Goal: Navigation & Orientation: Find specific page/section

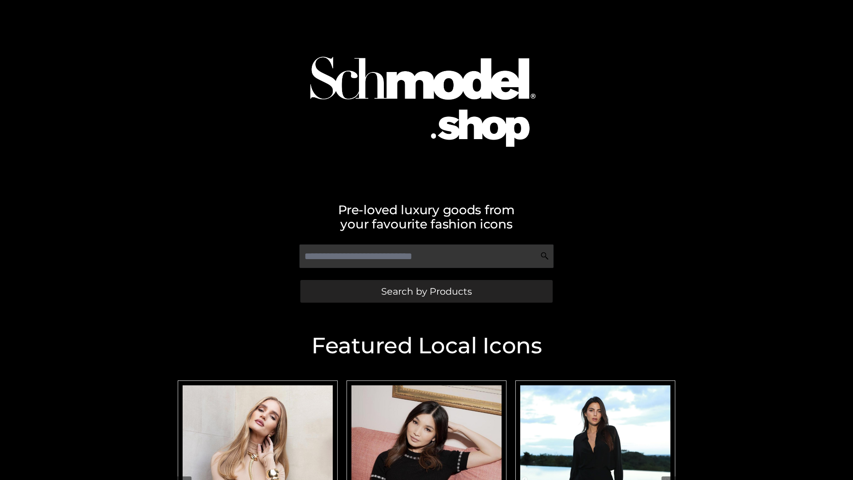
click at [426, 291] on span "Search by Products" at bounding box center [426, 291] width 91 height 9
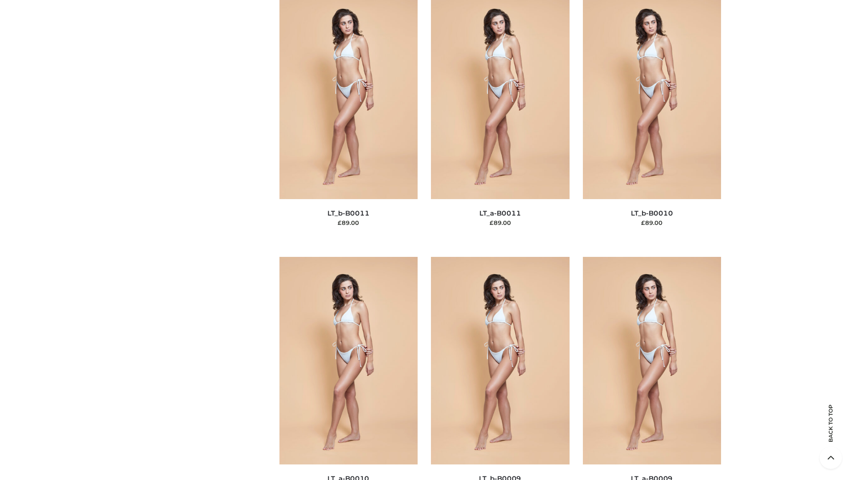
scroll to position [3991, 0]
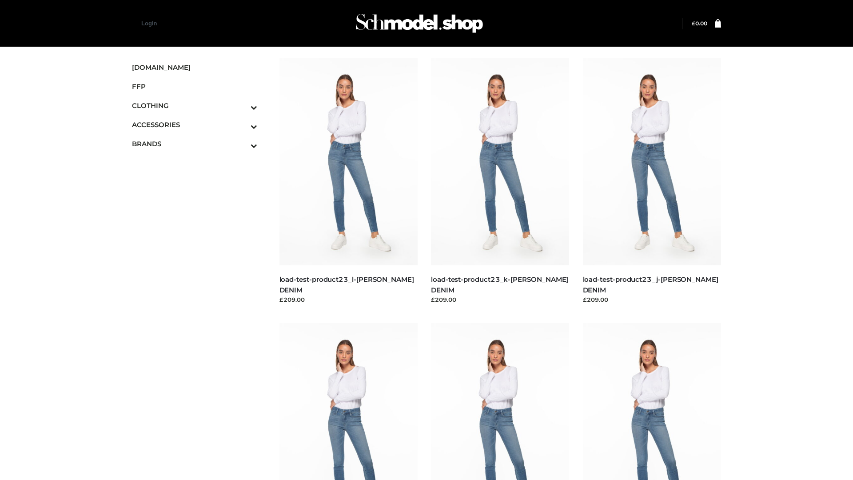
scroll to position [779, 0]
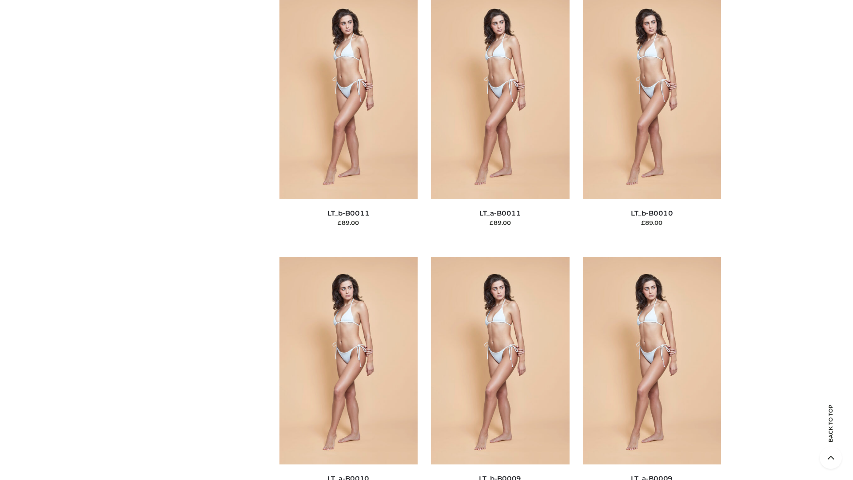
scroll to position [3991, 0]
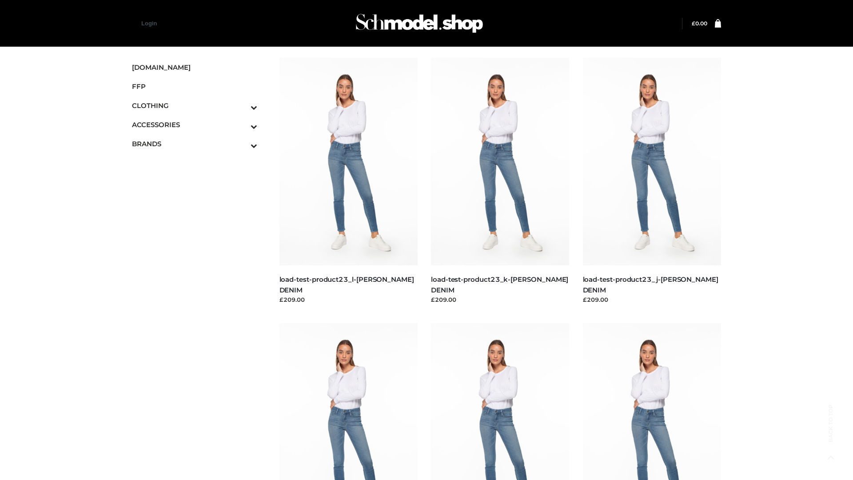
scroll to position [779, 0]
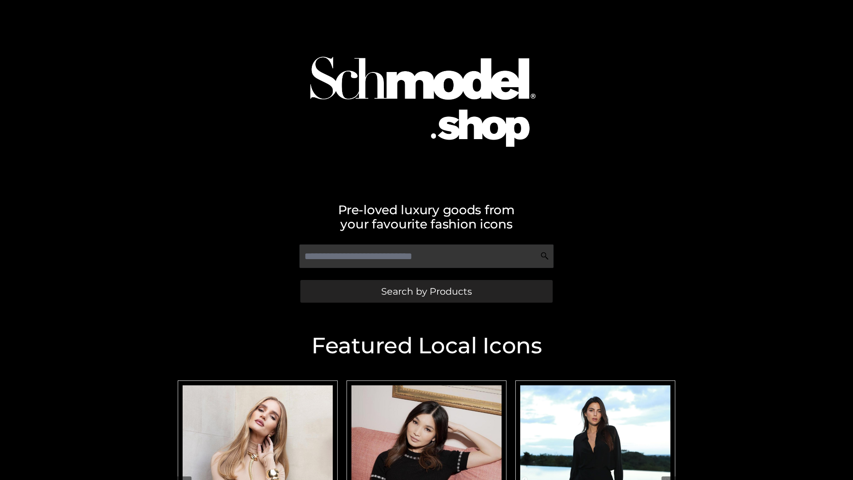
click at [426, 291] on span "Search by Products" at bounding box center [426, 291] width 91 height 9
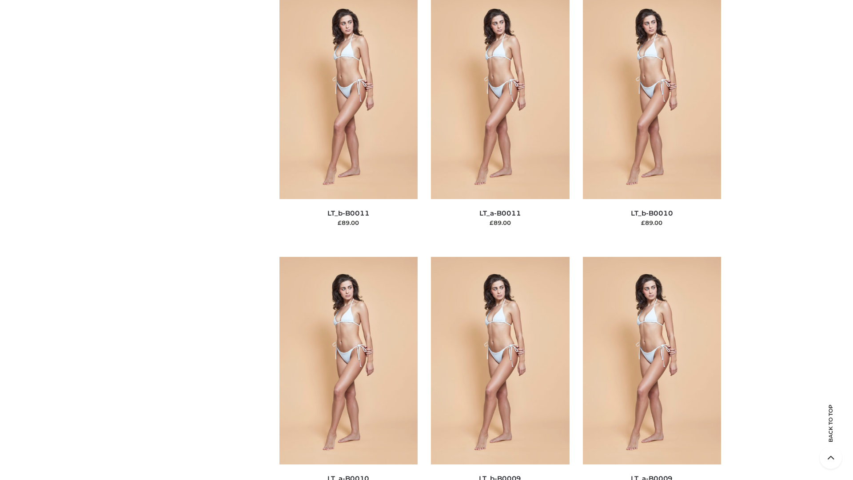
scroll to position [3991, 0]
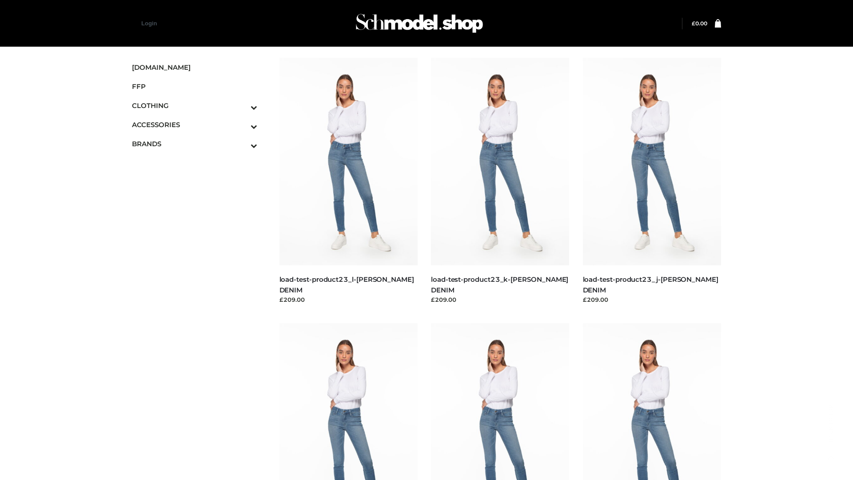
scroll to position [779, 0]
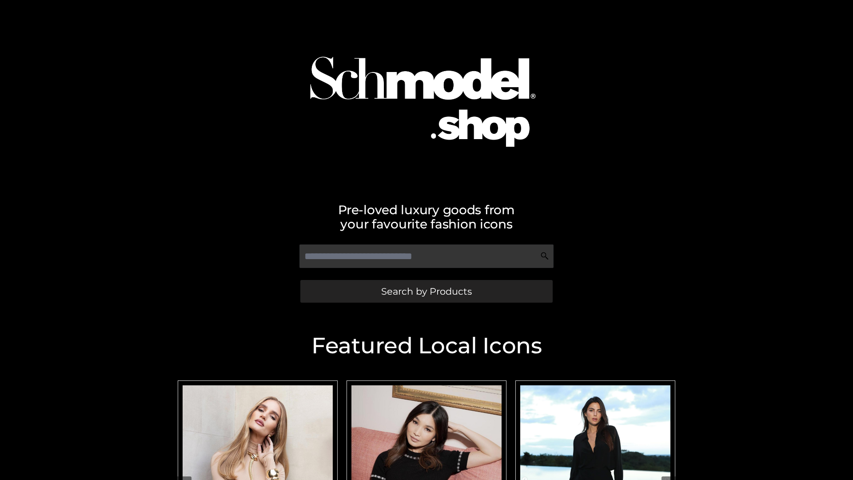
click at [426, 291] on span "Search by Products" at bounding box center [426, 291] width 91 height 9
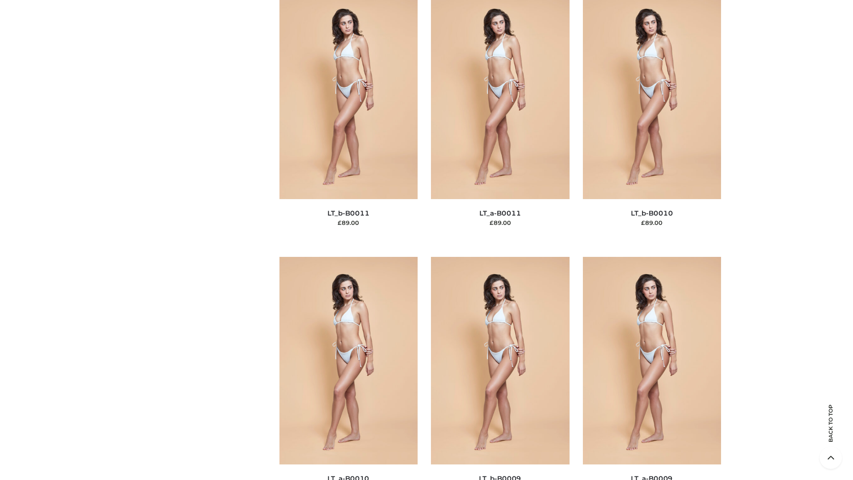
scroll to position [3991, 0]
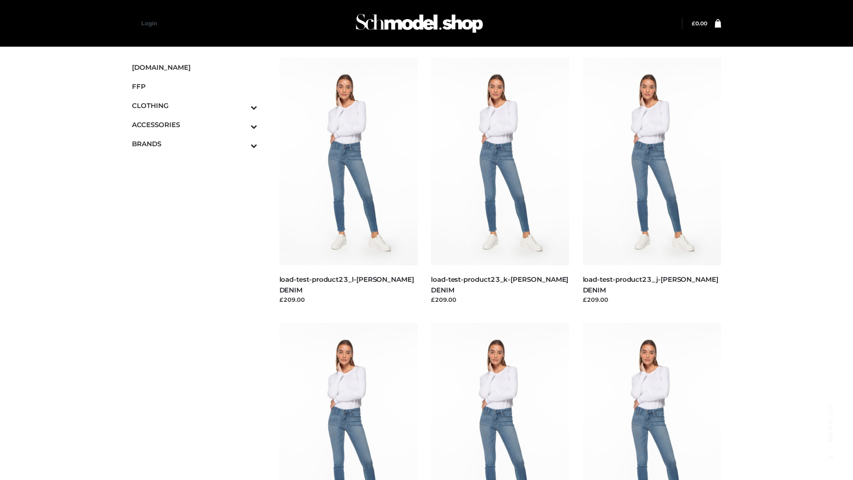
scroll to position [779, 0]
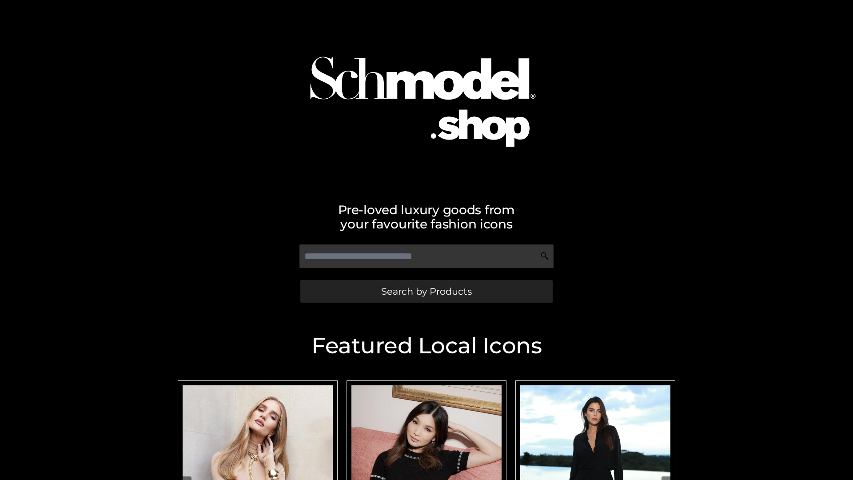
click at [426, 291] on span "Search by Products" at bounding box center [426, 291] width 91 height 9
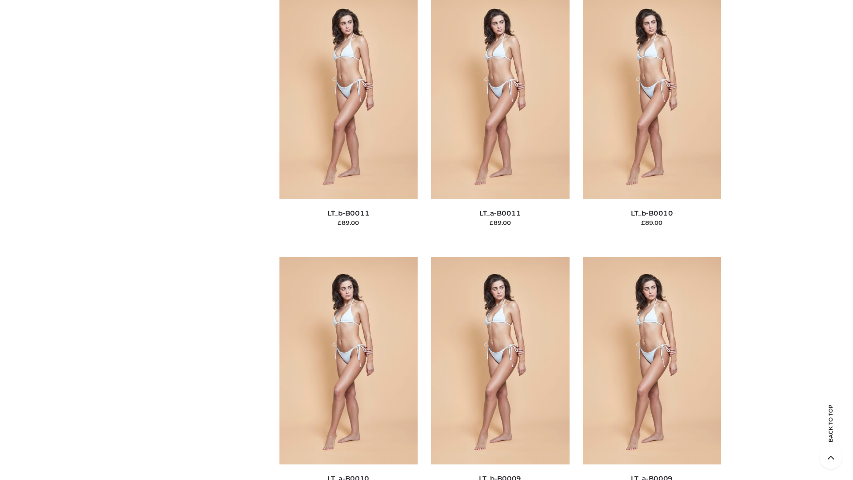
scroll to position [3991, 0]
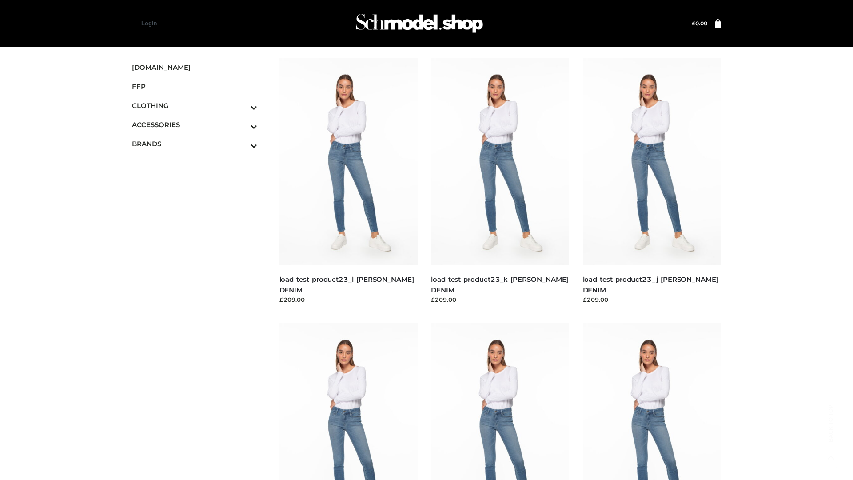
scroll to position [779, 0]
